Goal: Task Accomplishment & Management: Manage account settings

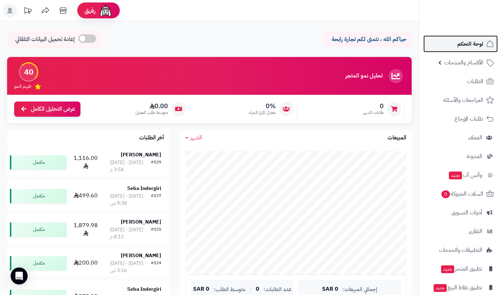
click at [465, 47] on span "لوحة التحكم" at bounding box center [470, 44] width 26 height 10
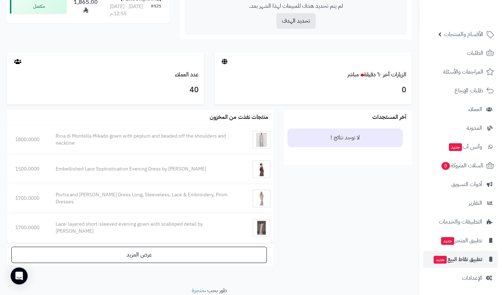
scroll to position [350, 0]
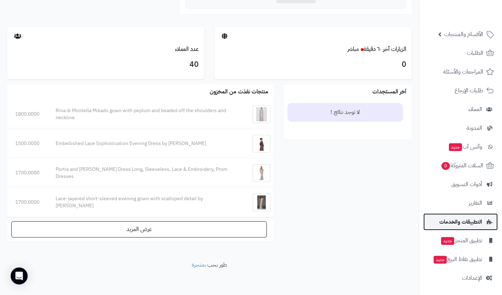
click at [465, 217] on span "التطبيقات والخدمات" at bounding box center [460, 222] width 43 height 10
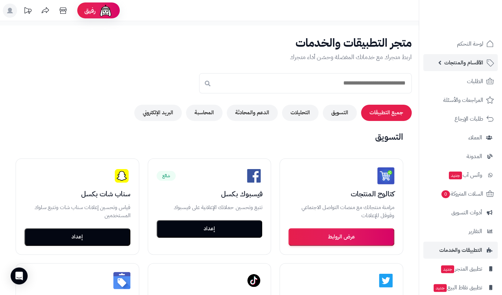
click at [445, 68] on link "الأقسام والمنتجات" at bounding box center [460, 62] width 74 height 17
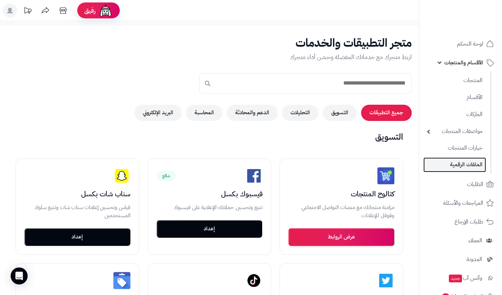
click at [471, 161] on link "الملفات الرقمية" at bounding box center [454, 165] width 63 height 15
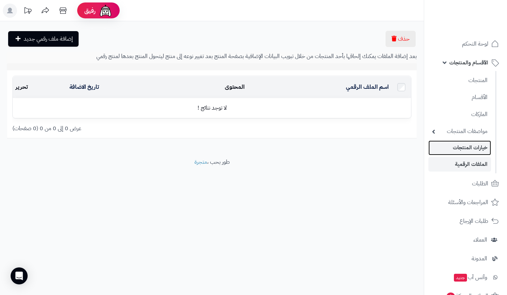
click at [468, 144] on link "خيارات المنتجات" at bounding box center [459, 148] width 63 height 15
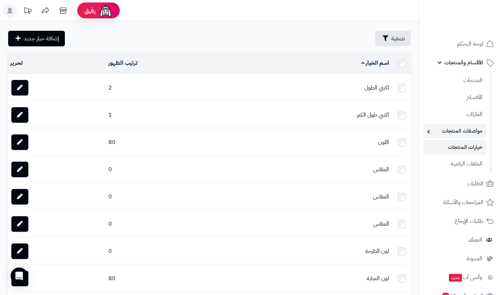
click at [465, 131] on link "مواصفات المنتجات" at bounding box center [454, 131] width 63 height 15
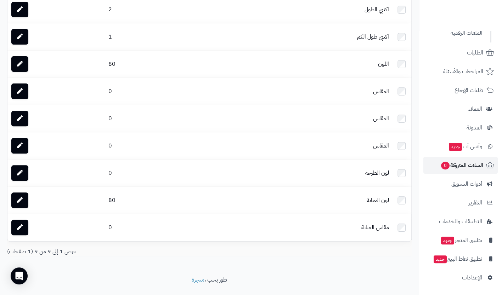
scroll to position [94, 0]
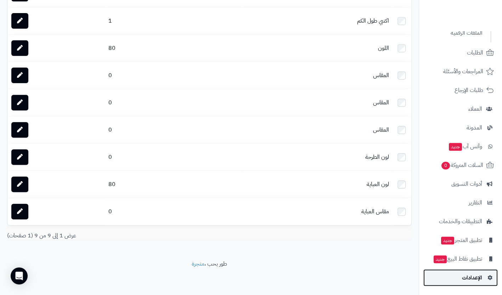
click at [474, 277] on span "الإعدادات" at bounding box center [472, 278] width 20 height 10
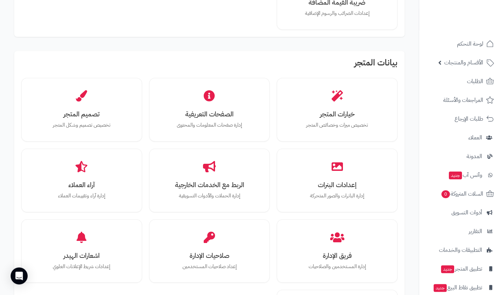
scroll to position [212, 0]
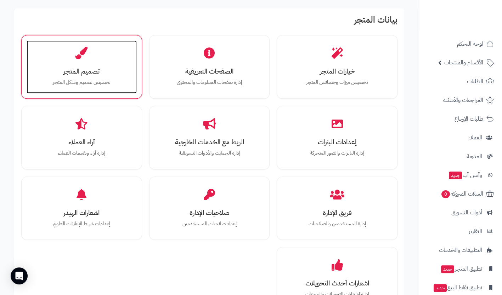
click at [67, 63] on div "تصميم المتجر تخصيص تصميم وشكل المتجر" at bounding box center [82, 66] width 110 height 53
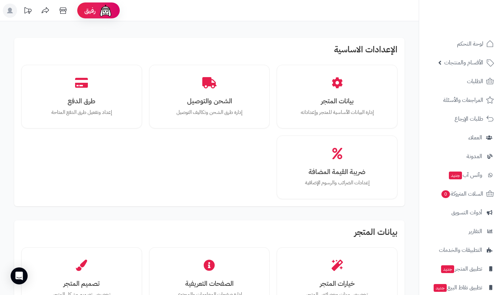
scroll to position [212, 0]
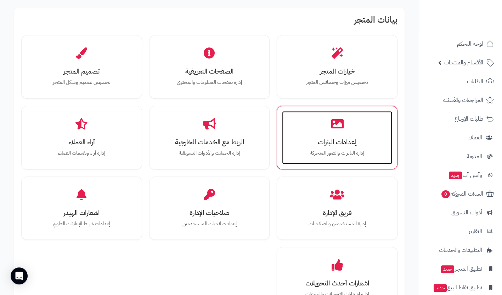
click at [340, 145] on h3 "إعدادات البنرات" at bounding box center [337, 141] width 96 height 7
